Goal: Task Accomplishment & Management: Complete application form

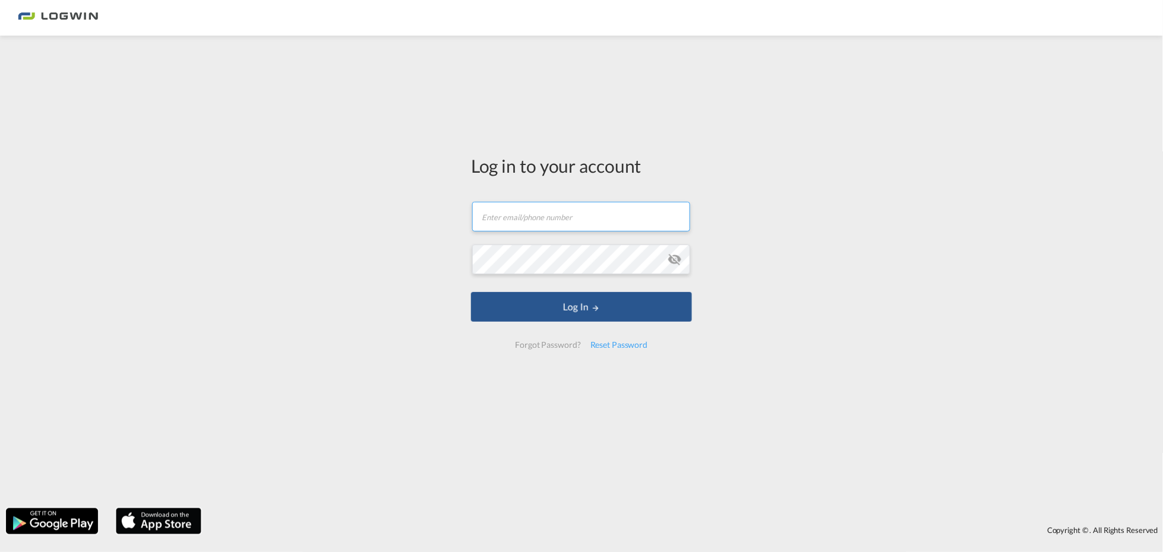
click at [568, 225] on input "text" at bounding box center [581, 217] width 218 height 30
type input "[EMAIL_ADDRESS][PERSON_NAME][DOMAIN_NAME]"
click at [471, 292] on button "Log In" at bounding box center [581, 307] width 221 height 30
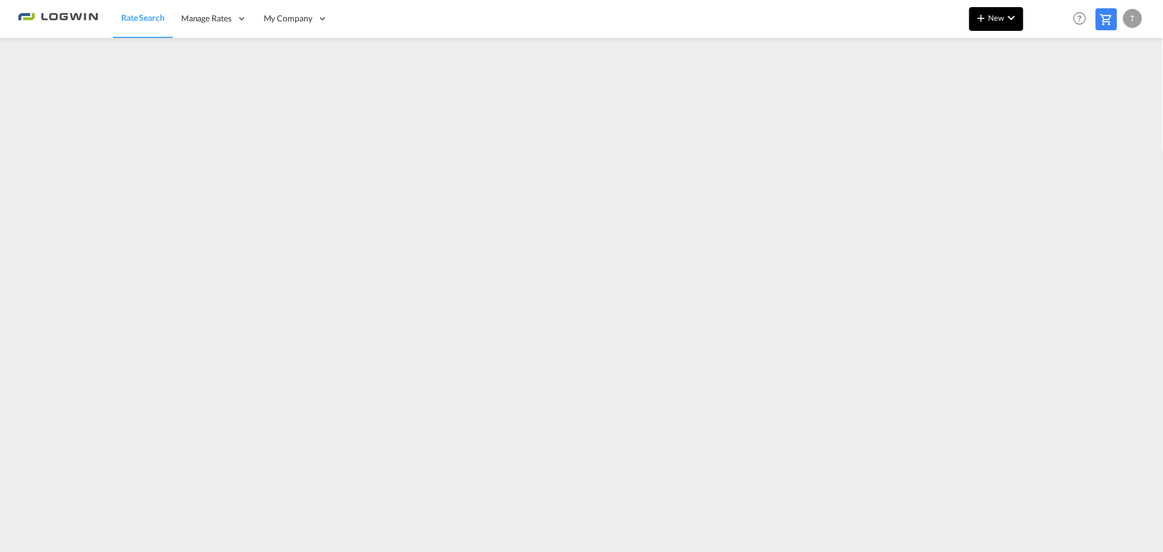
click at [1008, 16] on md-icon "icon-chevron-down" at bounding box center [1011, 18] width 14 height 14
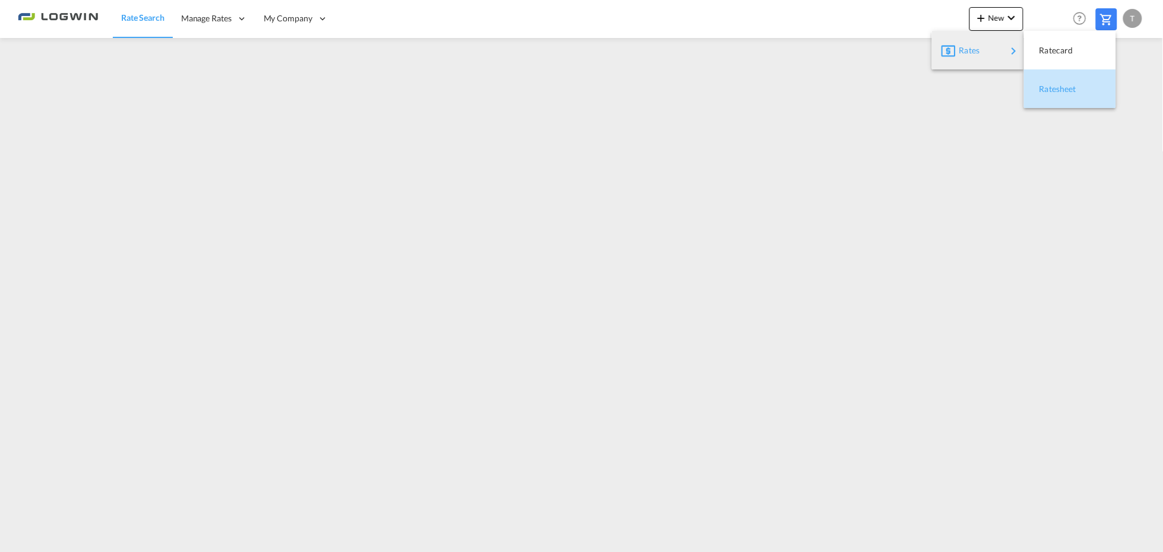
click at [1052, 89] on span "Ratesheet" at bounding box center [1045, 89] width 13 height 24
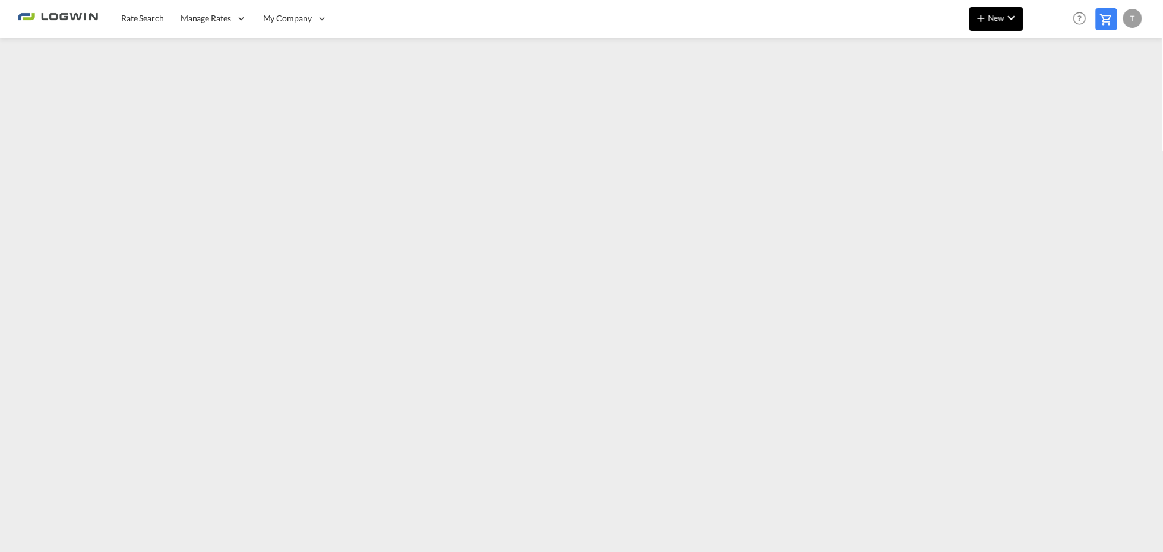
click at [1008, 13] on md-icon "icon-chevron-down" at bounding box center [1011, 18] width 14 height 14
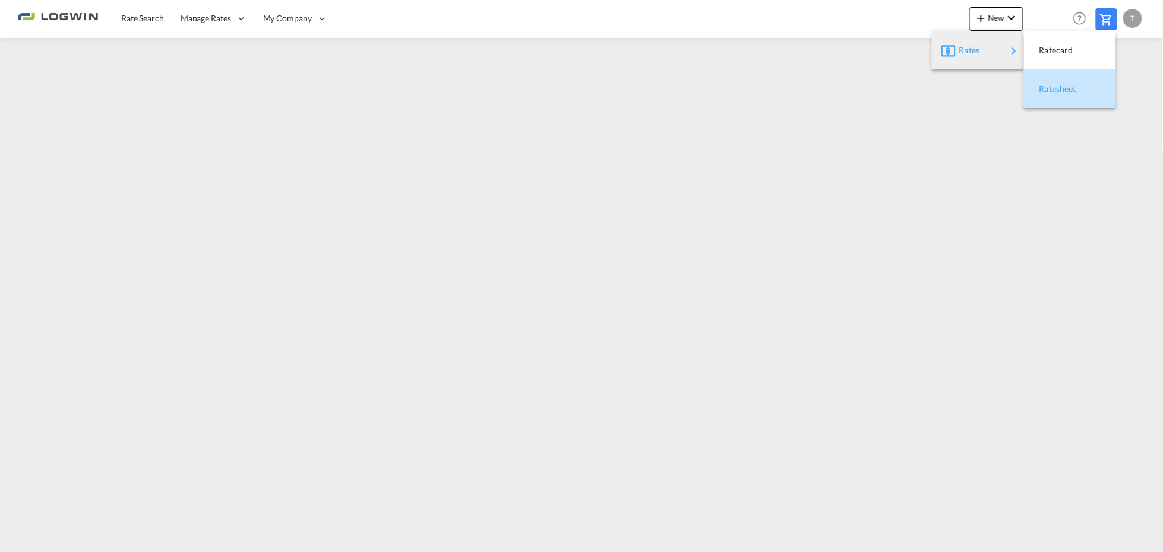
click at [1042, 89] on span "Ratesheet" at bounding box center [1045, 89] width 13 height 24
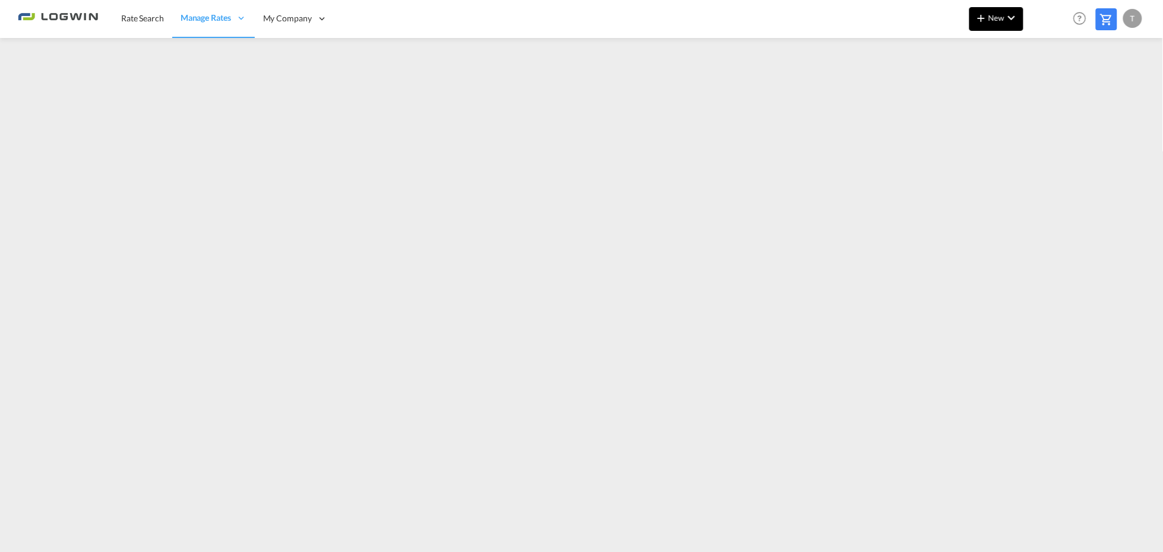
click at [990, 20] on span "New" at bounding box center [996, 18] width 45 height 10
click at [1048, 86] on span "Ratesheet" at bounding box center [1045, 89] width 13 height 24
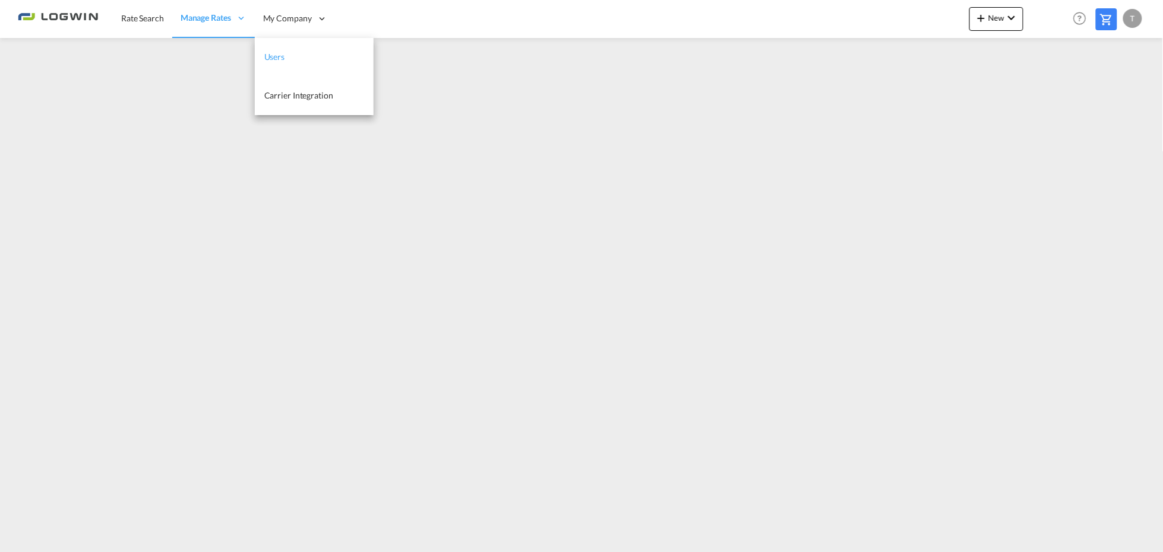
click at [290, 56] on link "Users" at bounding box center [314, 57] width 119 height 39
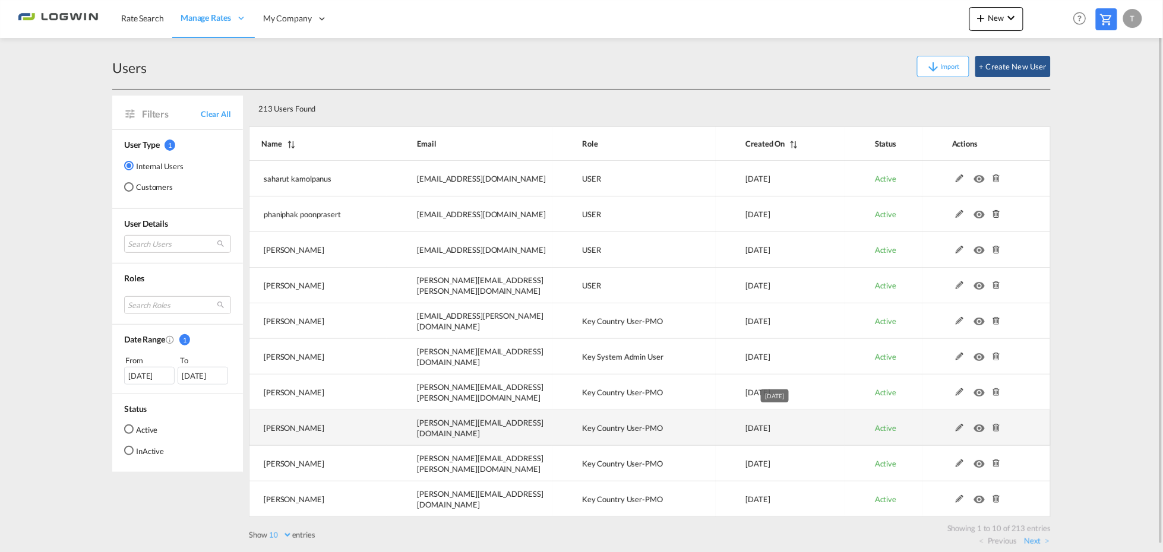
scroll to position [7, 0]
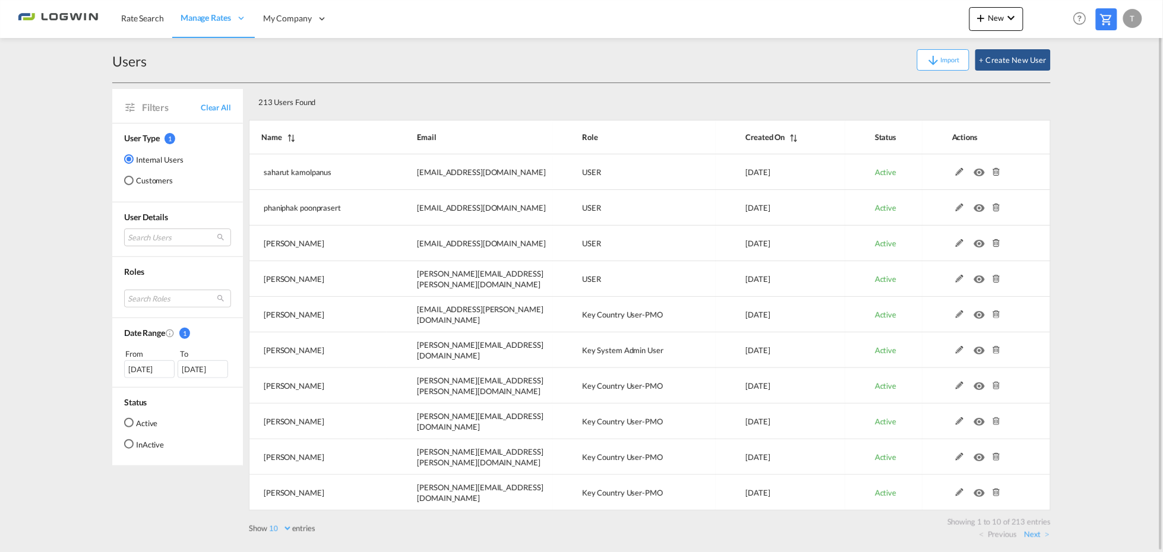
click at [1124, 283] on md-content "Rate Search Manage Rates Contract Rates My Rate Files Maintain Rates Single Upd…" at bounding box center [581, 276] width 1163 height 552
click at [994, 15] on span "New" at bounding box center [996, 18] width 45 height 10
click at [998, 48] on div "Rates" at bounding box center [983, 51] width 48 height 30
click at [1053, 92] on span "Ratesheet" at bounding box center [1045, 89] width 13 height 24
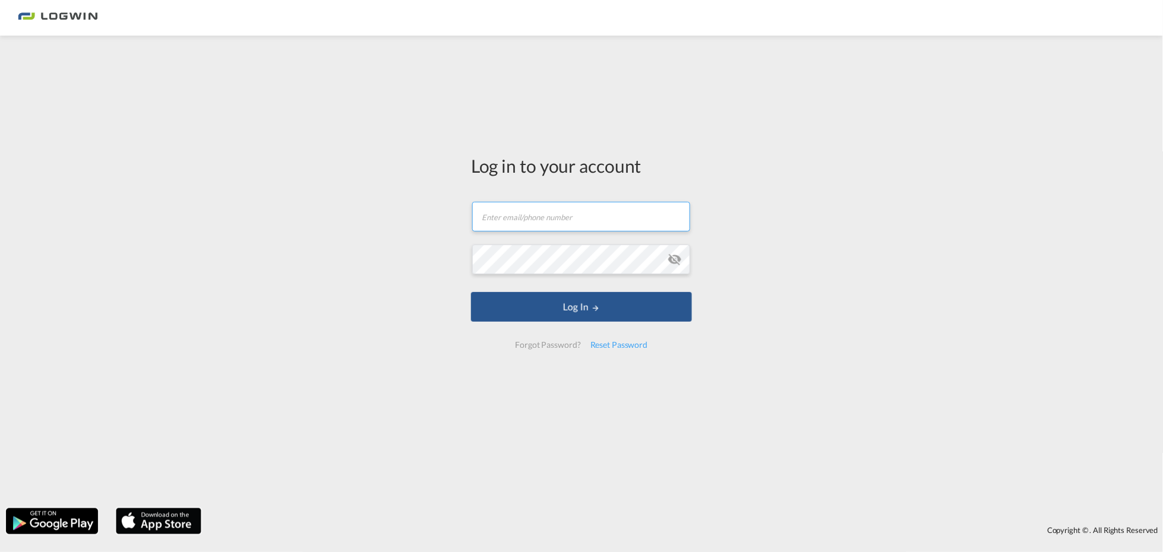
click at [536, 225] on input "text" at bounding box center [581, 217] width 218 height 30
type input "[EMAIL_ADDRESS][PERSON_NAME][DOMAIN_NAME]"
click at [471, 292] on button "Log In" at bounding box center [581, 307] width 221 height 30
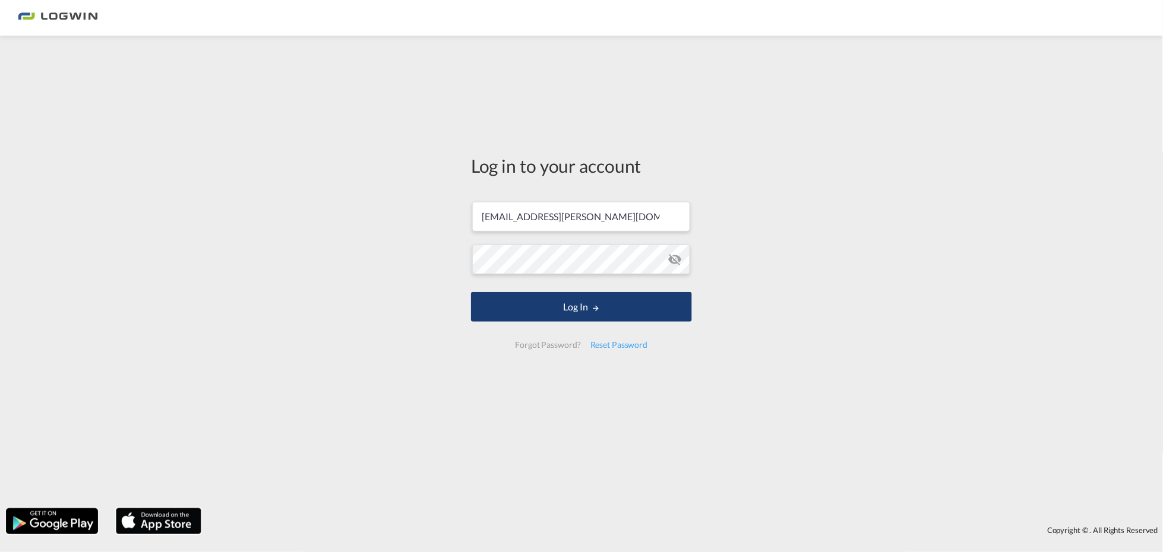
click at [584, 299] on button "Log In" at bounding box center [581, 307] width 221 height 30
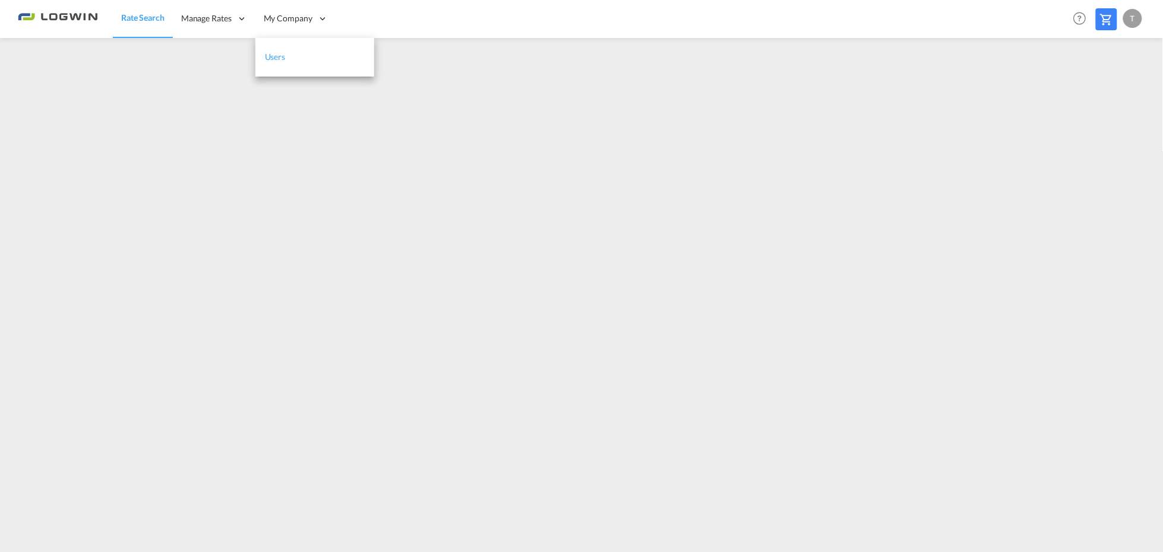
click at [295, 58] on link "Users" at bounding box center [314, 57] width 119 height 39
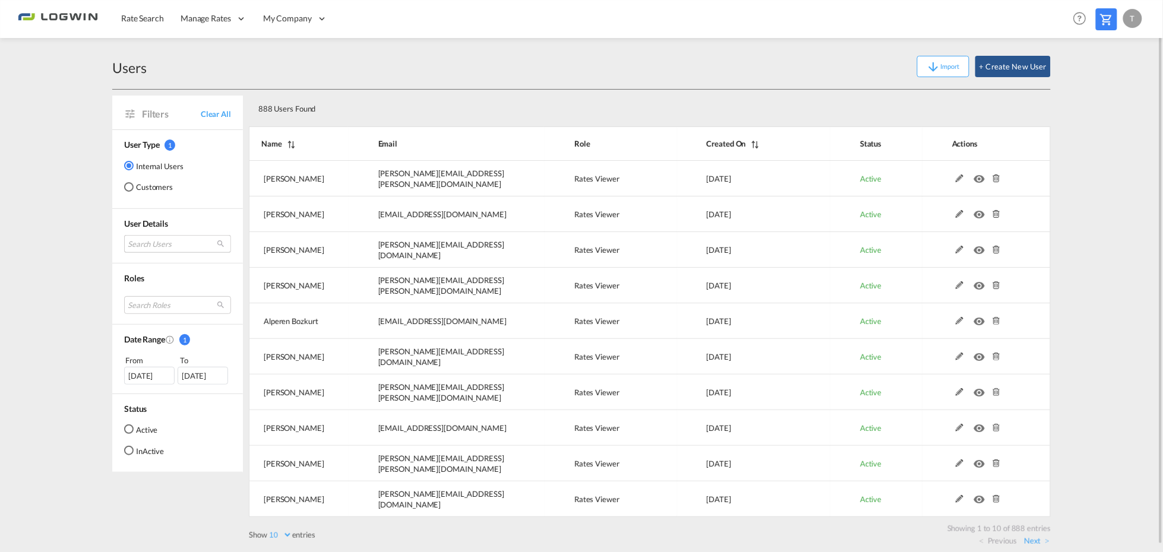
click at [183, 241] on md-select "Search Users [PERSON_NAME] [PERSON_NAME][EMAIL_ADDRESS][PERSON_NAME][DOMAIN_NAM…" at bounding box center [177, 244] width 107 height 18
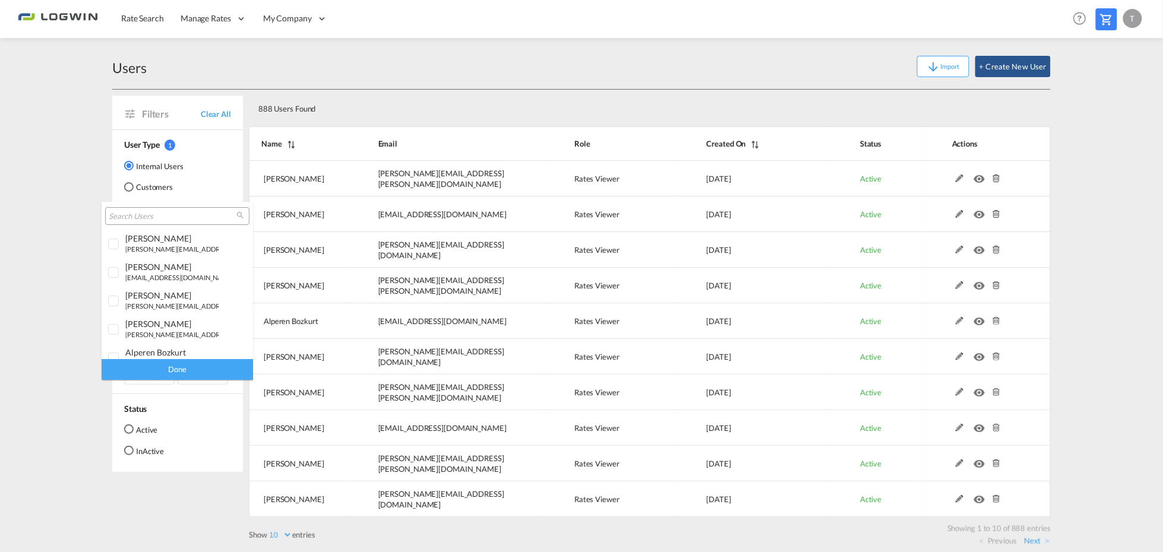
click at [190, 215] on input "search" at bounding box center [173, 216] width 128 height 11
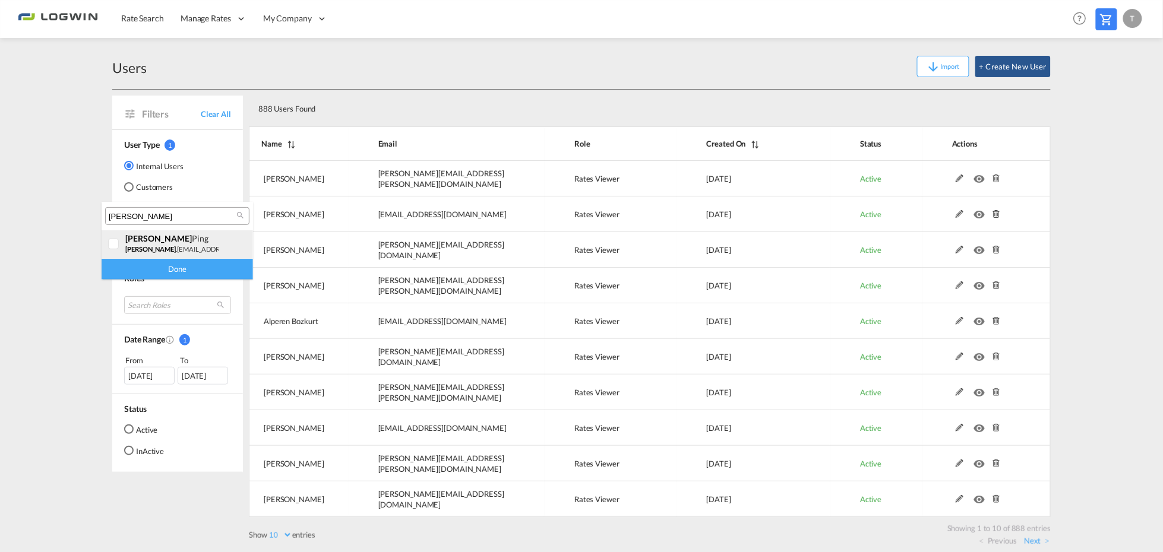
type input "[PERSON_NAME]"
click at [113, 241] on div at bounding box center [114, 245] width 12 height 12
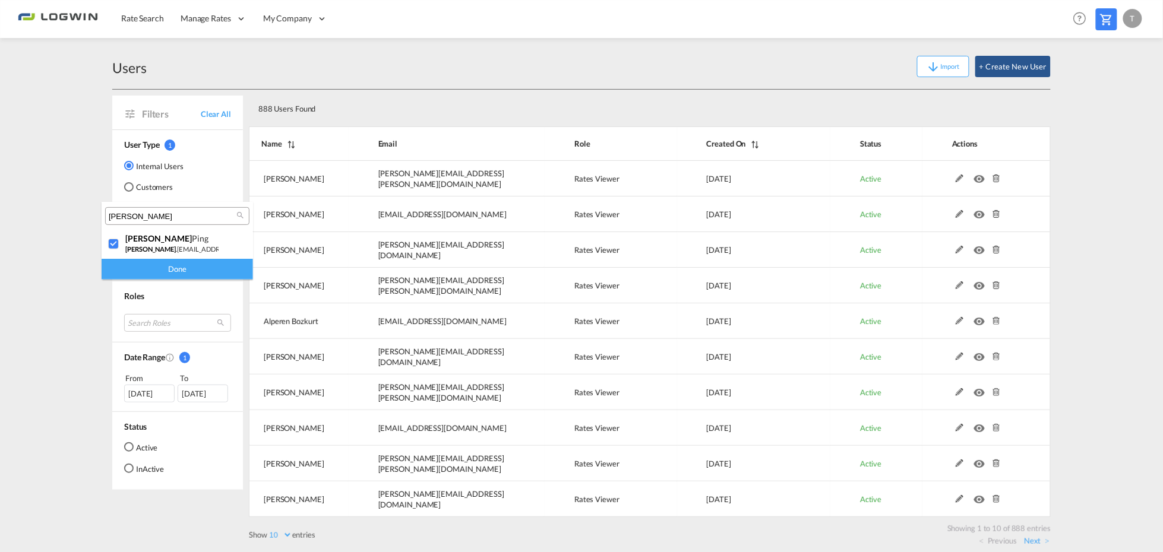
click at [144, 216] on input "[PERSON_NAME]" at bounding box center [173, 216] width 128 height 11
type input "reza"
click at [113, 247] on div at bounding box center [114, 245] width 12 height 12
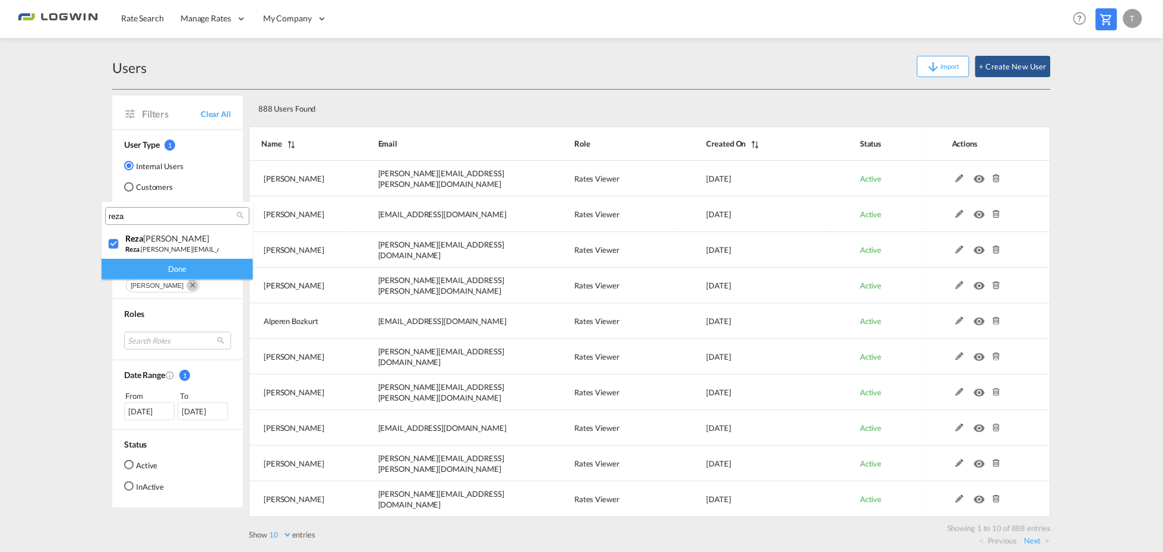
click at [150, 268] on div "Done" at bounding box center [177, 269] width 151 height 21
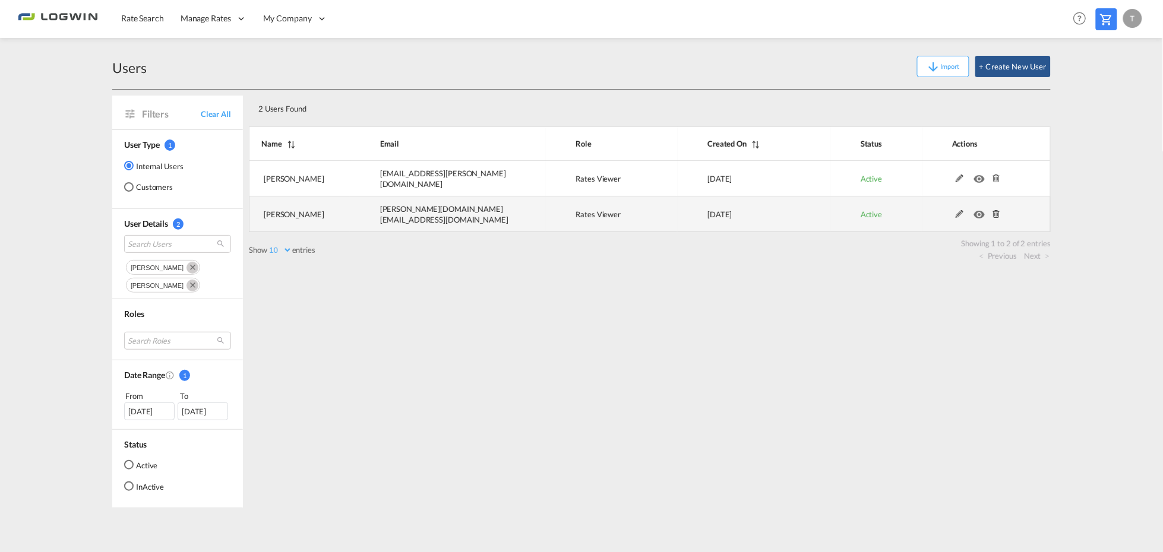
click at [997, 213] on md-icon at bounding box center [996, 214] width 15 height 8
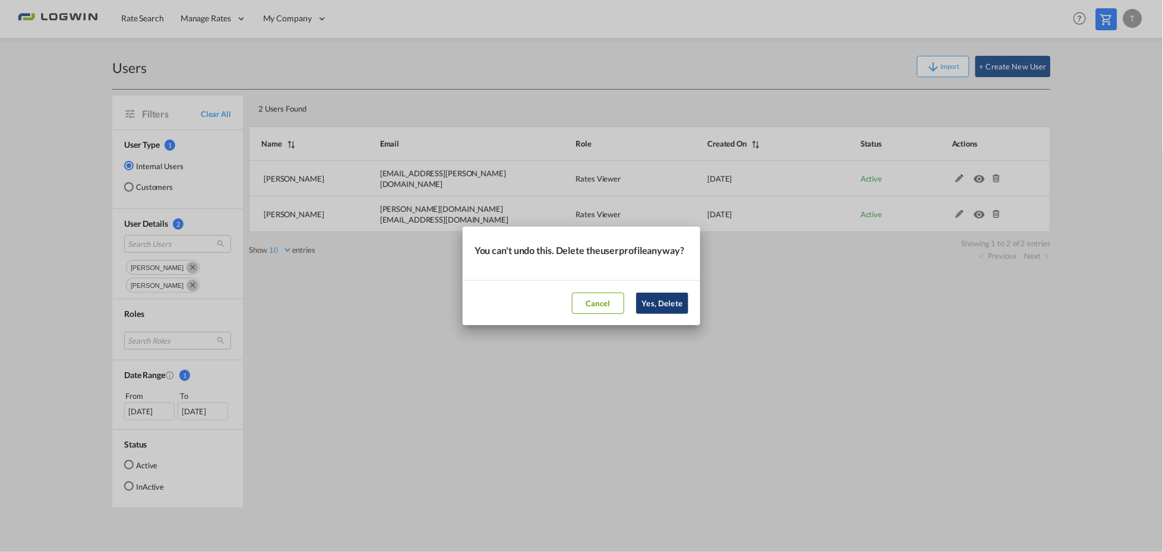
click at [664, 310] on button "Yes, Delete" at bounding box center [662, 303] width 52 height 21
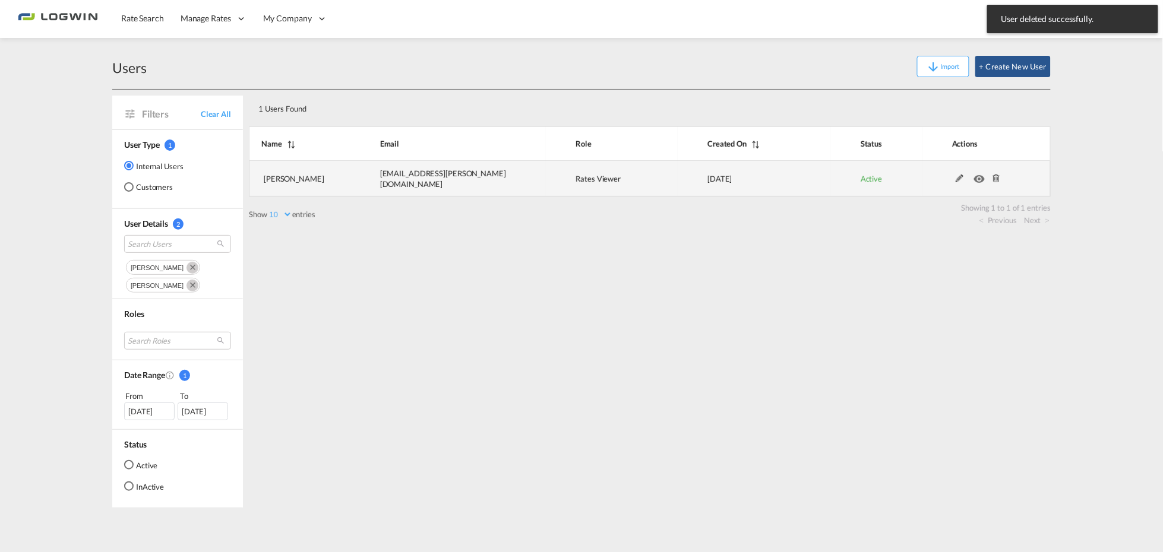
click at [999, 176] on md-icon at bounding box center [996, 179] width 15 height 8
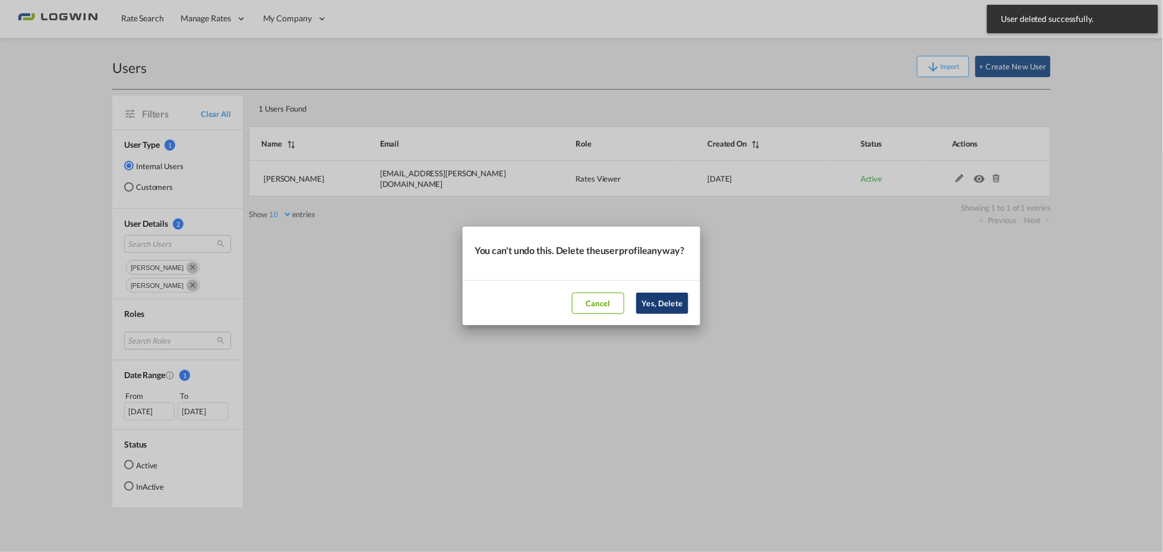
click at [661, 308] on button "Yes, Delete" at bounding box center [662, 303] width 52 height 21
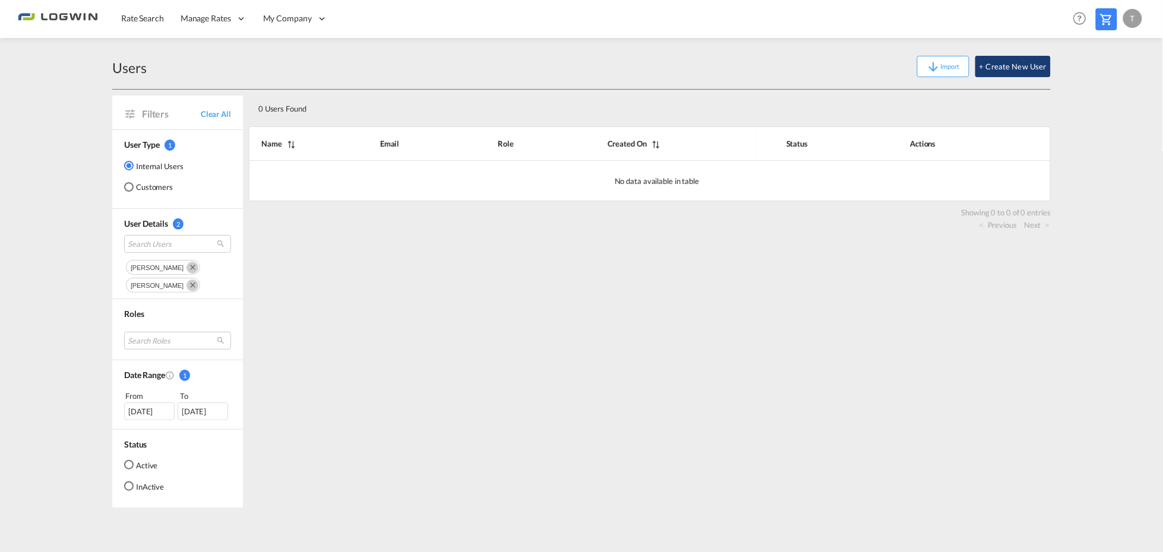
click at [1011, 64] on button "+ Create New User" at bounding box center [1012, 66] width 75 height 21
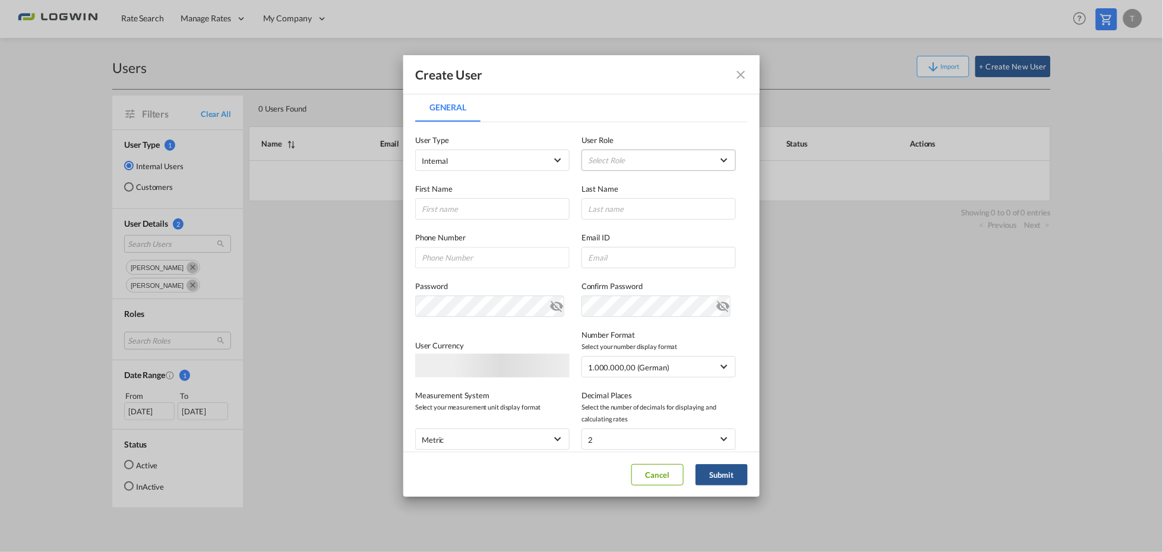
click at [594, 165] on md-select "Select Role ADMIN GLOBAL Essentials Admin GLOBAL Essentials Manager GLOBAL Esse…" at bounding box center [659, 160] width 154 height 21
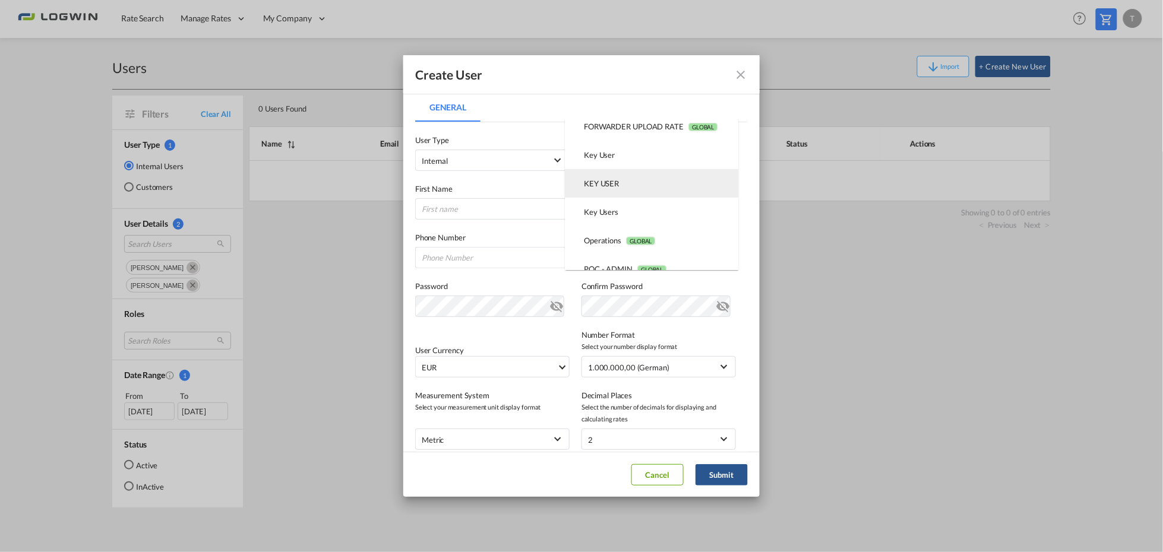
scroll to position [275, 0]
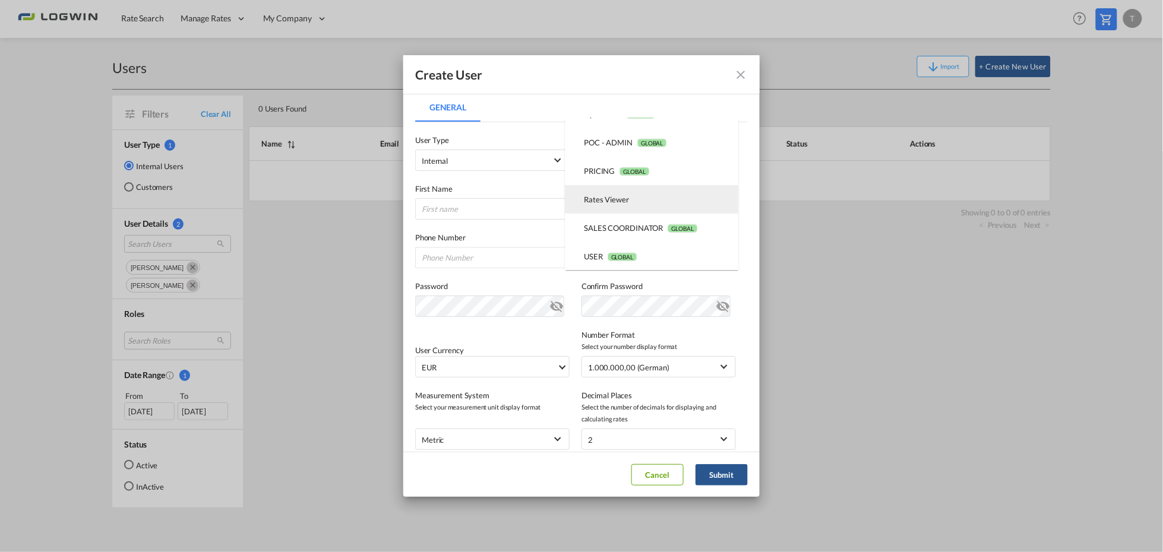
click at [615, 196] on div "Rates Viewer USER_DEFINED" at bounding box center [606, 199] width 45 height 11
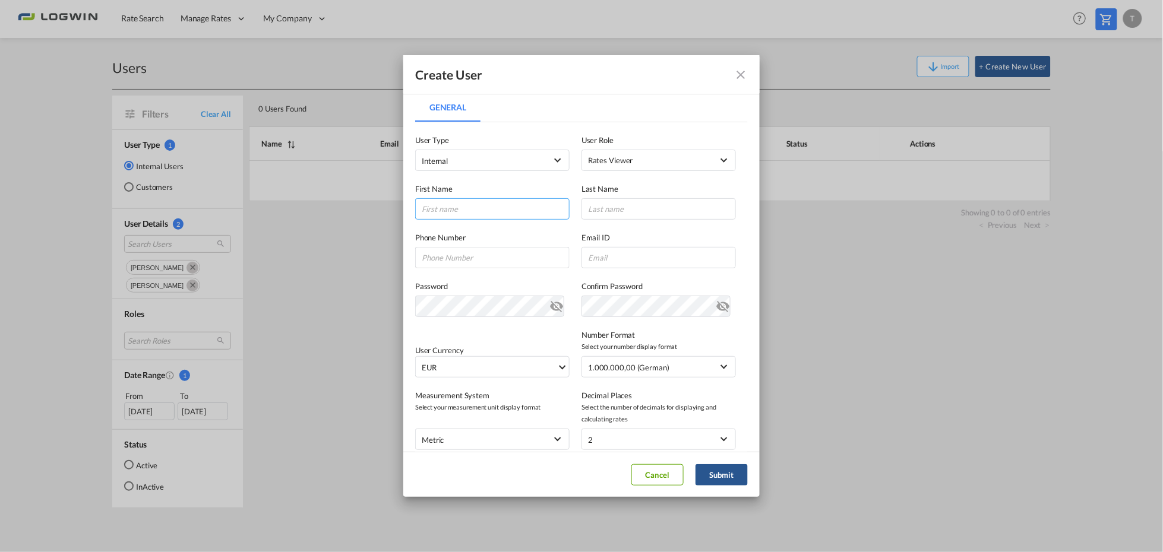
click at [497, 211] on input "General General ..." at bounding box center [492, 208] width 154 height 21
type input "Asela"
click at [651, 206] on input "General General ..." at bounding box center [659, 208] width 154 height 21
type input "Fallahilah"
click at [594, 259] on input "General General ..." at bounding box center [659, 257] width 154 height 21
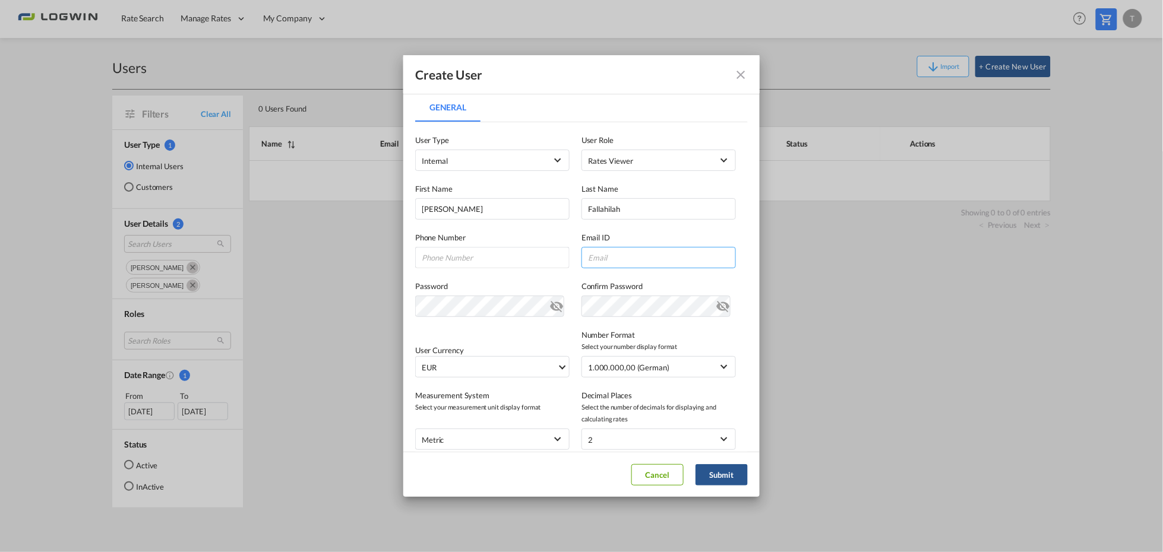
paste input "asela.fallahilah@logwin-logistics.com"
type input "asela.fallahilah@logwin-logistics.com"
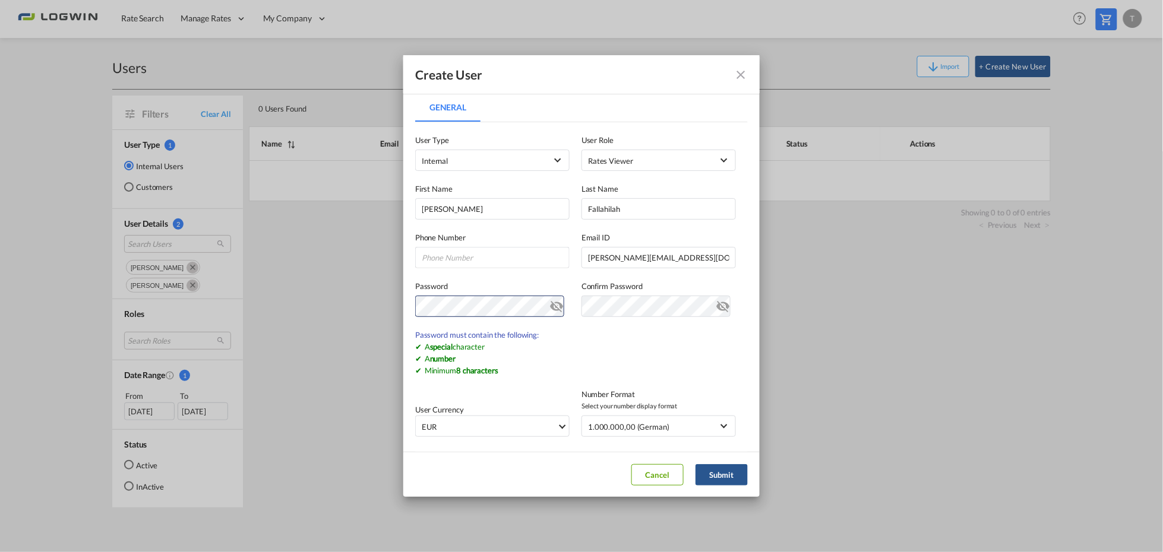
click at [552, 305] on md-icon "icon-eye-off" at bounding box center [556, 304] width 14 height 14
click at [274, 299] on div "Create User General General User Type Internal Internal Customer User Role Rate…" at bounding box center [581, 276] width 1163 height 552
click at [549, 311] on md-icon "icon-eye-off" at bounding box center [556, 304] width 14 height 14
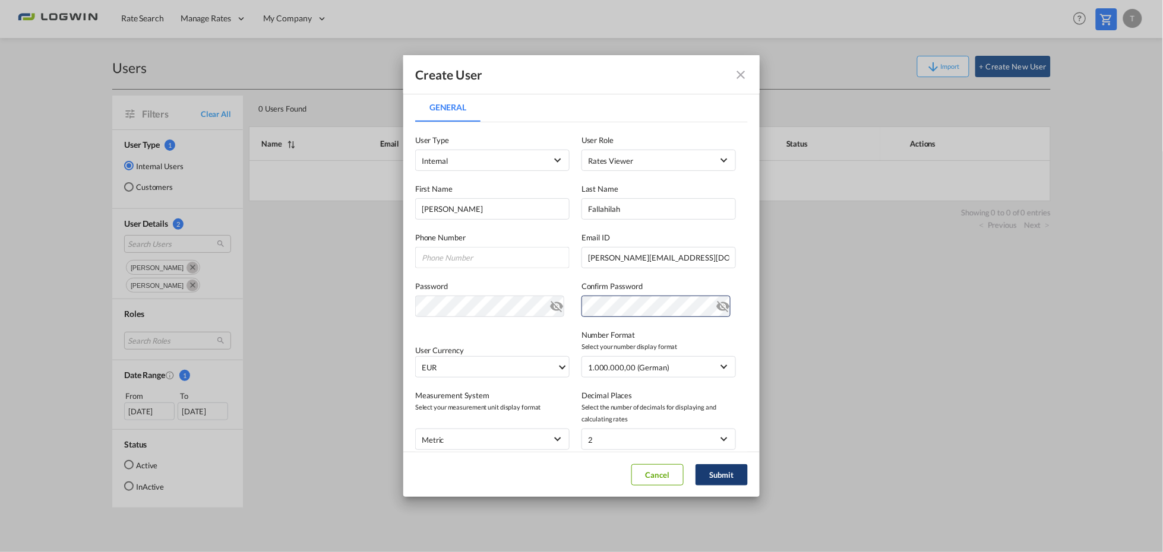
click at [719, 473] on button "Submit" at bounding box center [722, 475] width 52 height 21
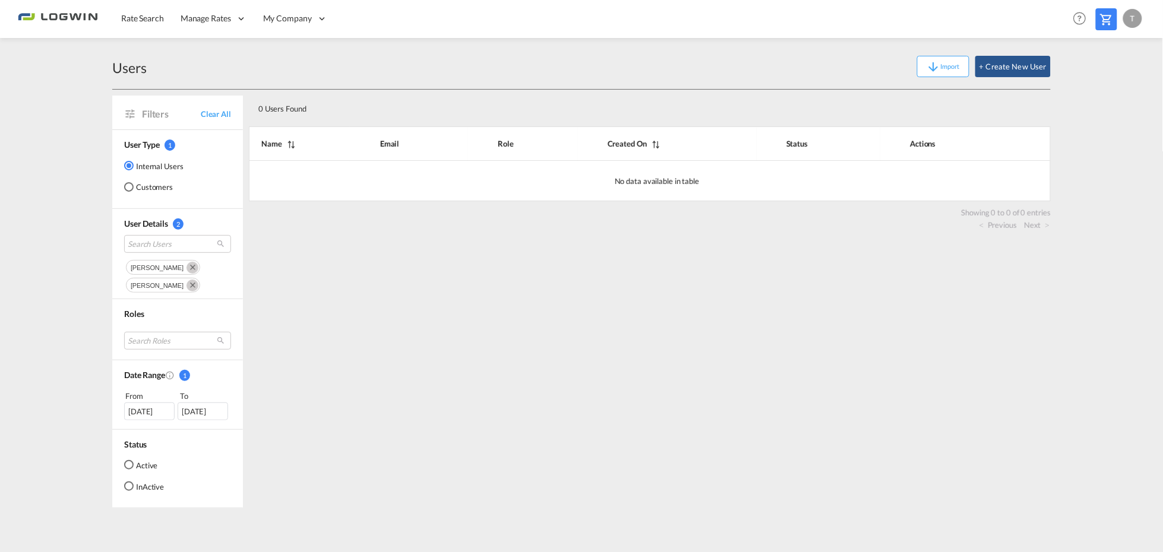
click at [187, 265] on md-icon "Remove" at bounding box center [193, 268] width 12 height 12
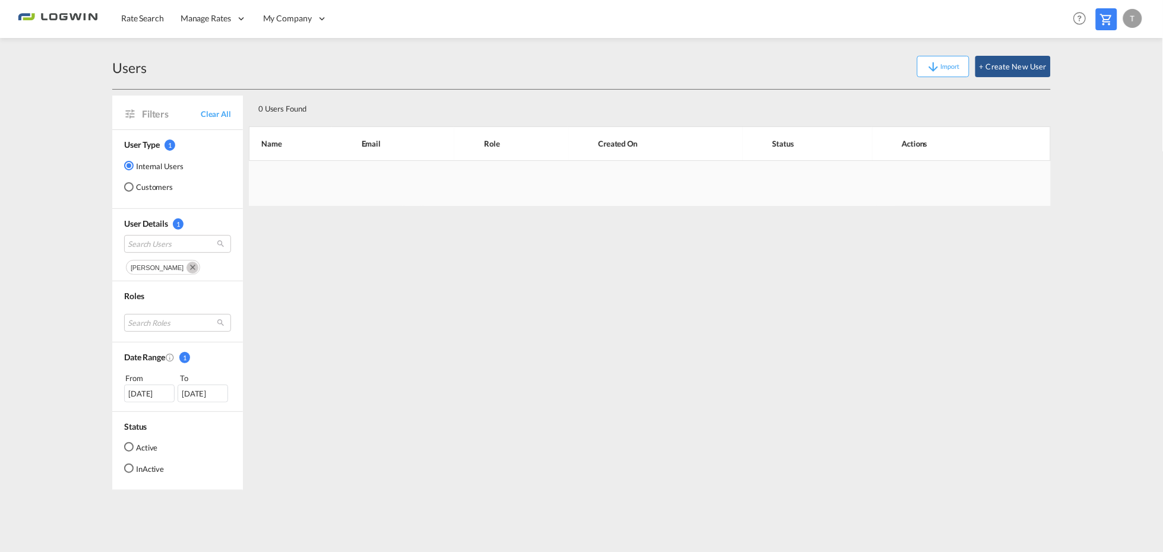
click at [187, 268] on md-icon "Remove" at bounding box center [193, 268] width 12 height 12
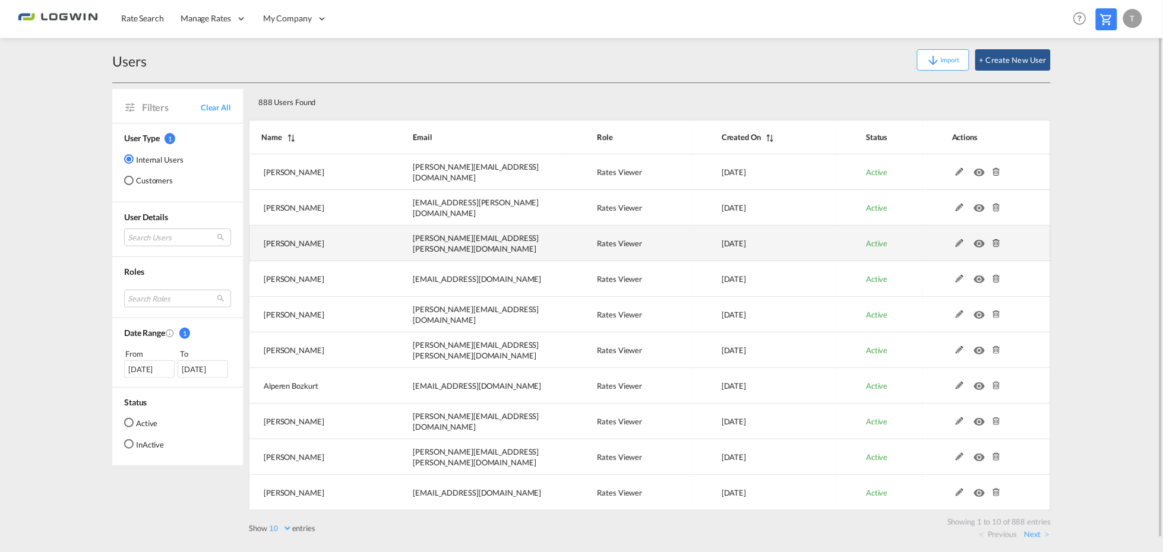
scroll to position [0, 0]
